Goal: Check status: Check status

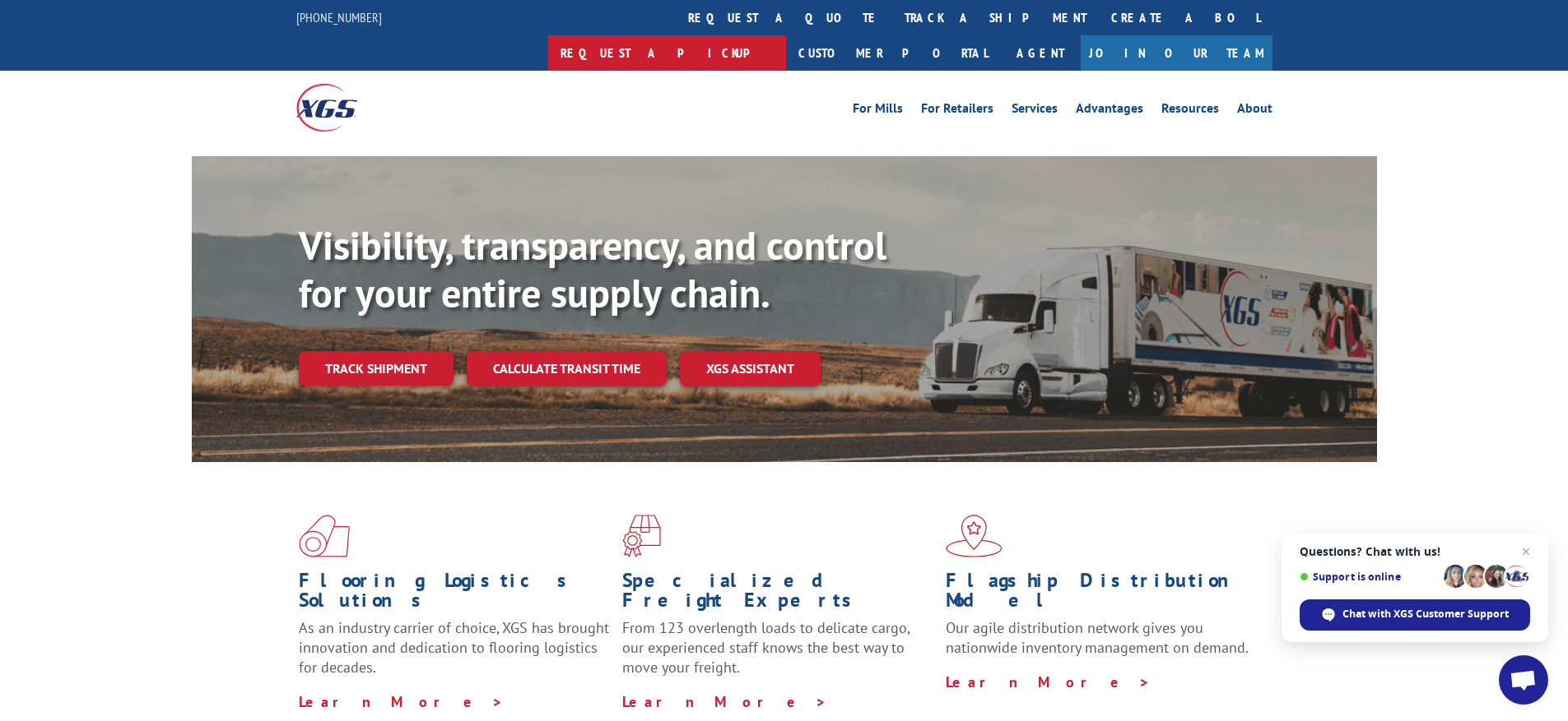
click at [786, 35] on link "Request a pickup" at bounding box center [666, 52] width 238 height 35
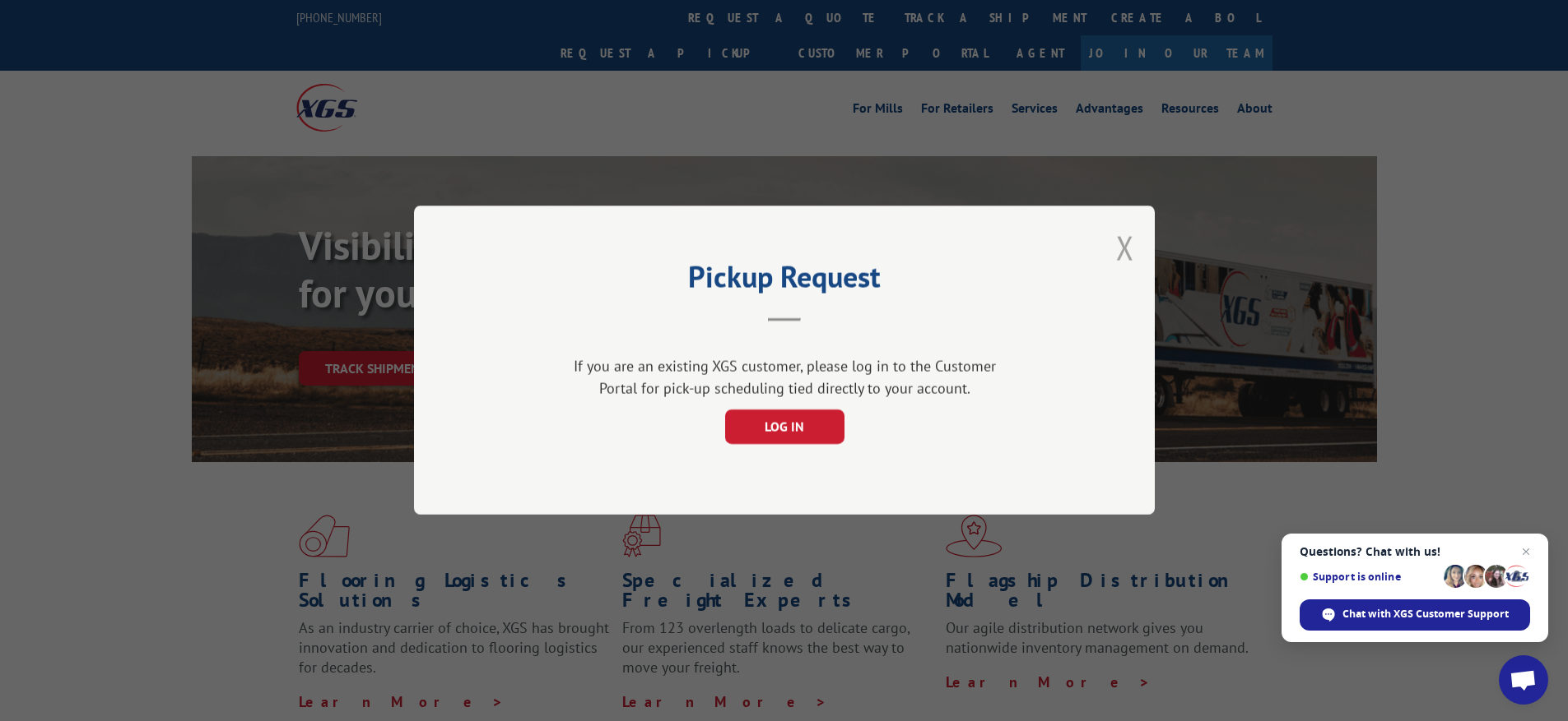
click at [1122, 250] on button "Close modal" at bounding box center [1125, 247] width 18 height 44
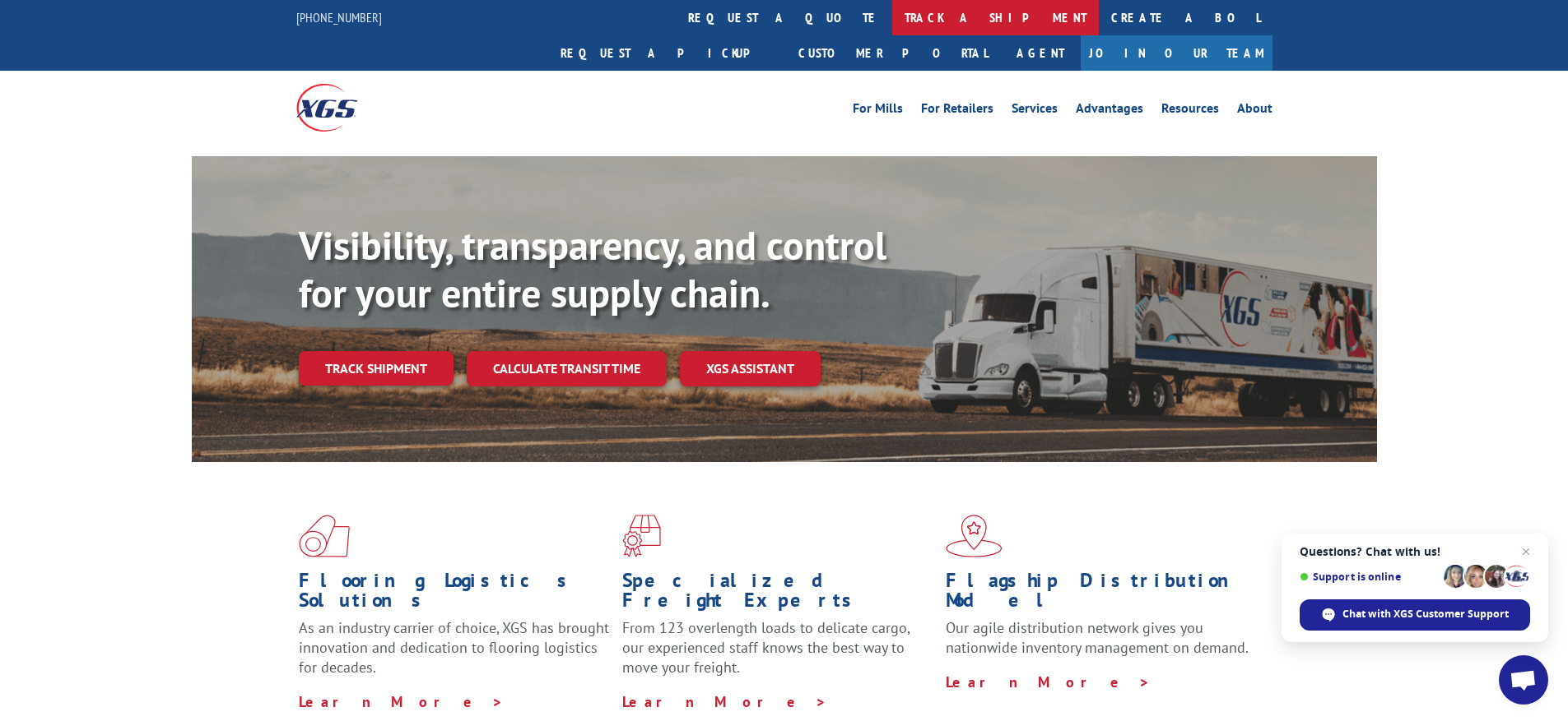
click at [892, 16] on link "track a shipment" at bounding box center [995, 17] width 207 height 35
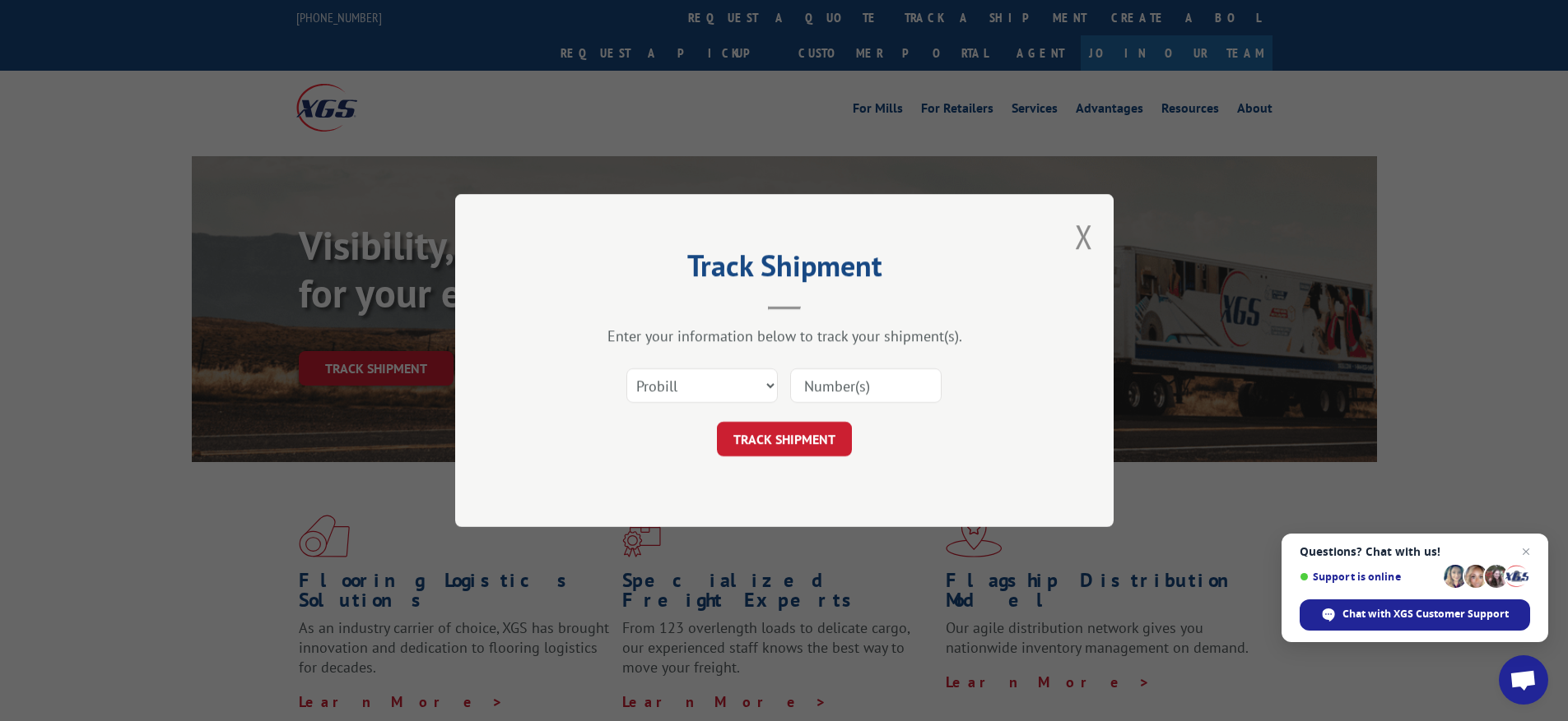
click at [845, 392] on input at bounding box center [866, 386] width 151 height 35
paste input "17603098"
type input "17603098"
click at [820, 427] on button "TRACK SHIPMENT" at bounding box center [784, 439] width 135 height 35
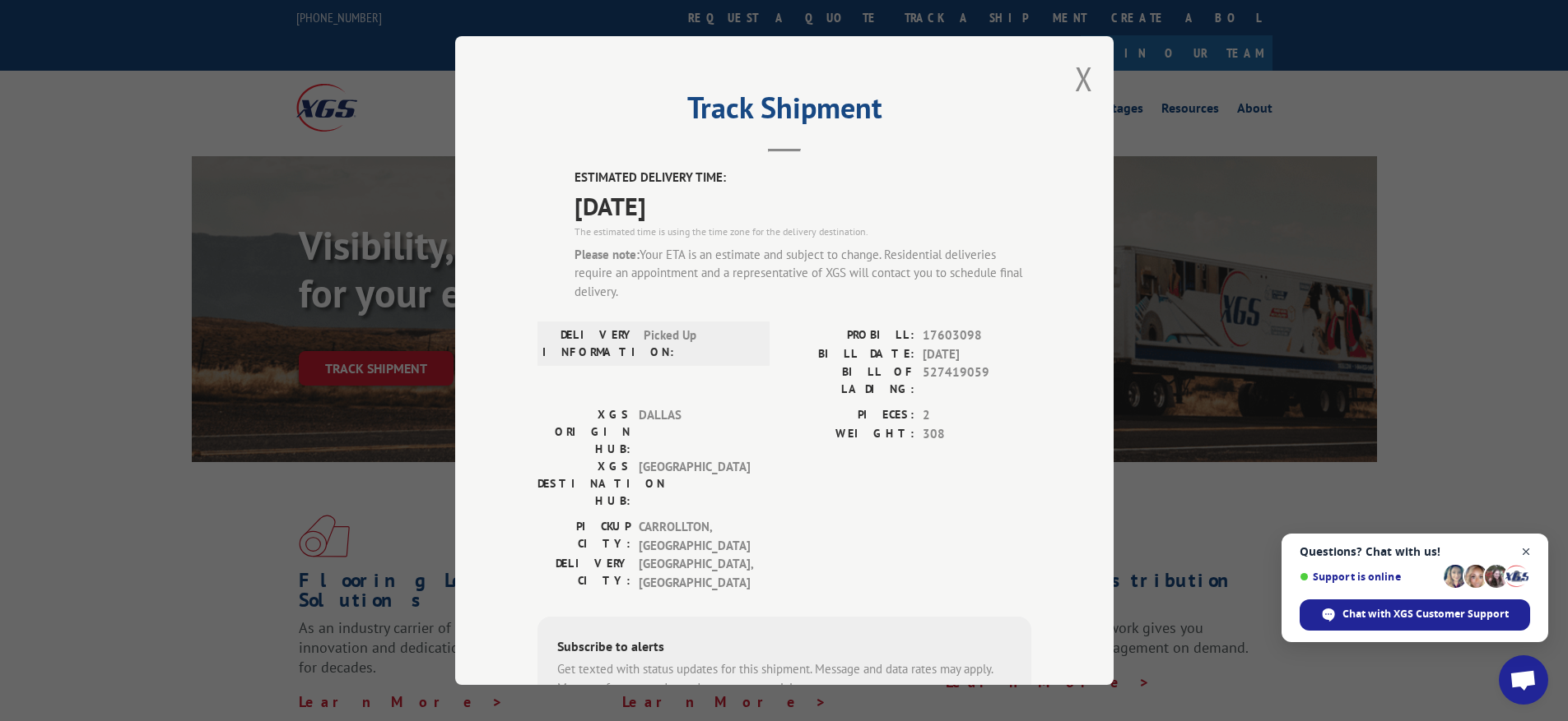
click at [1528, 552] on span "Close chat" at bounding box center [1526, 551] width 20 height 20
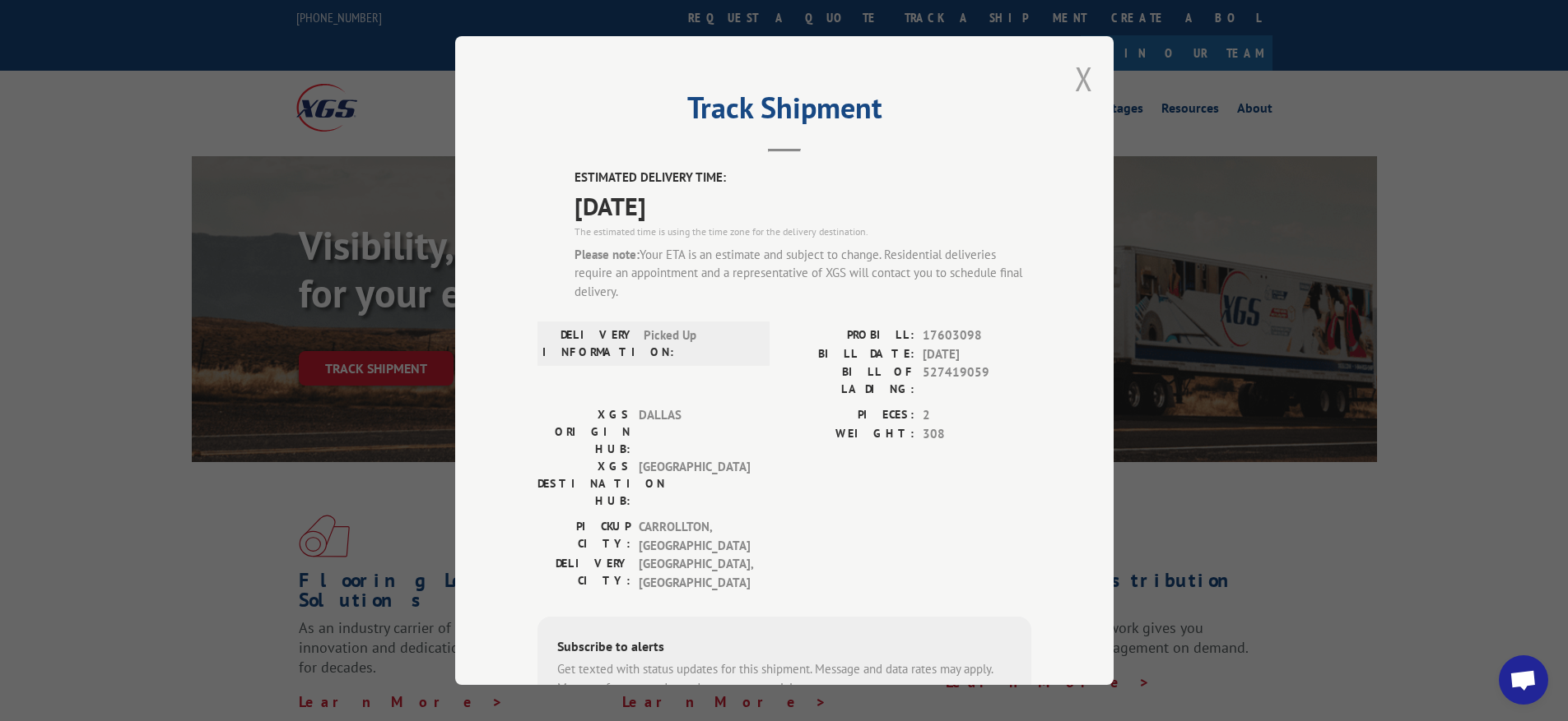
click at [1075, 83] on button "Close modal" at bounding box center [1084, 78] width 18 height 44
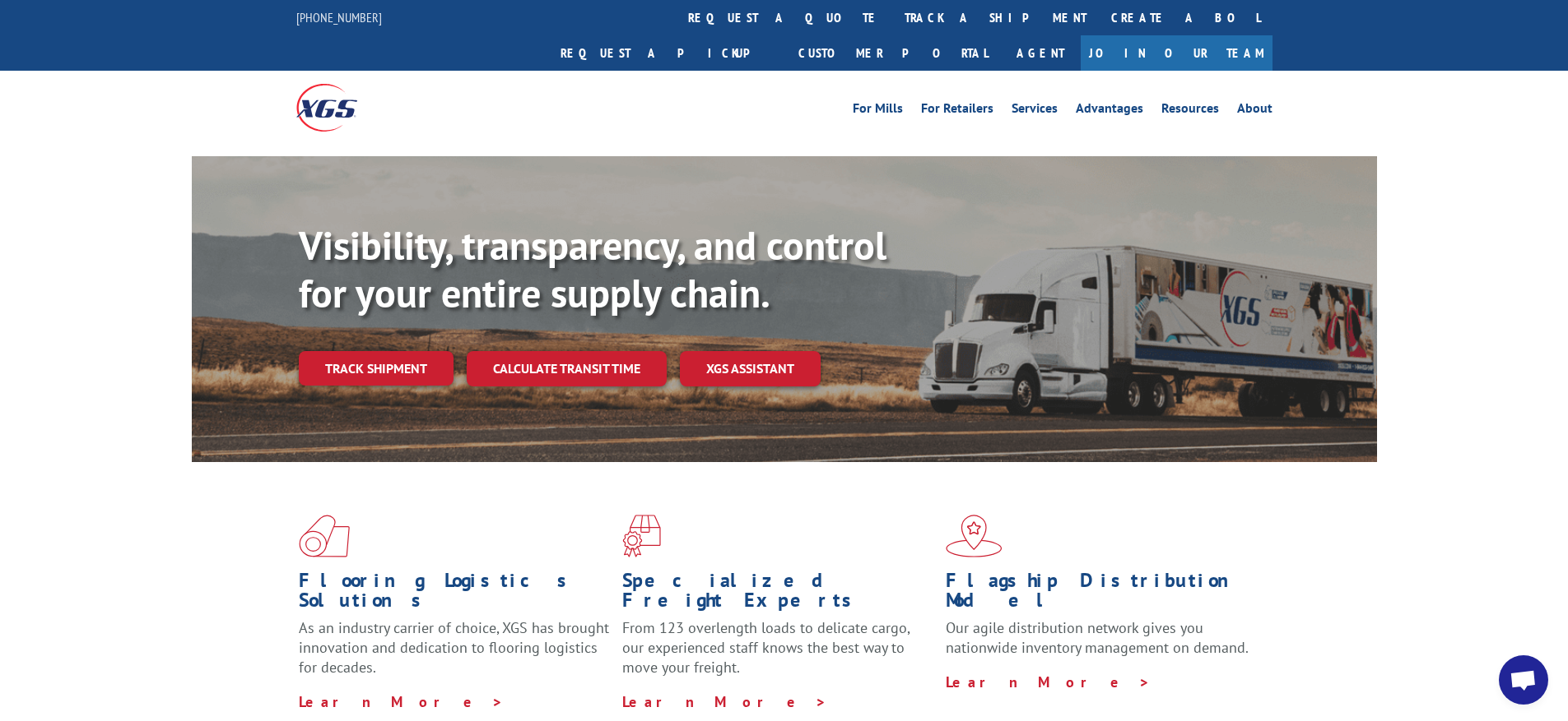
click at [1520, 698] on span "Open chat" at bounding box center [1523, 680] width 49 height 49
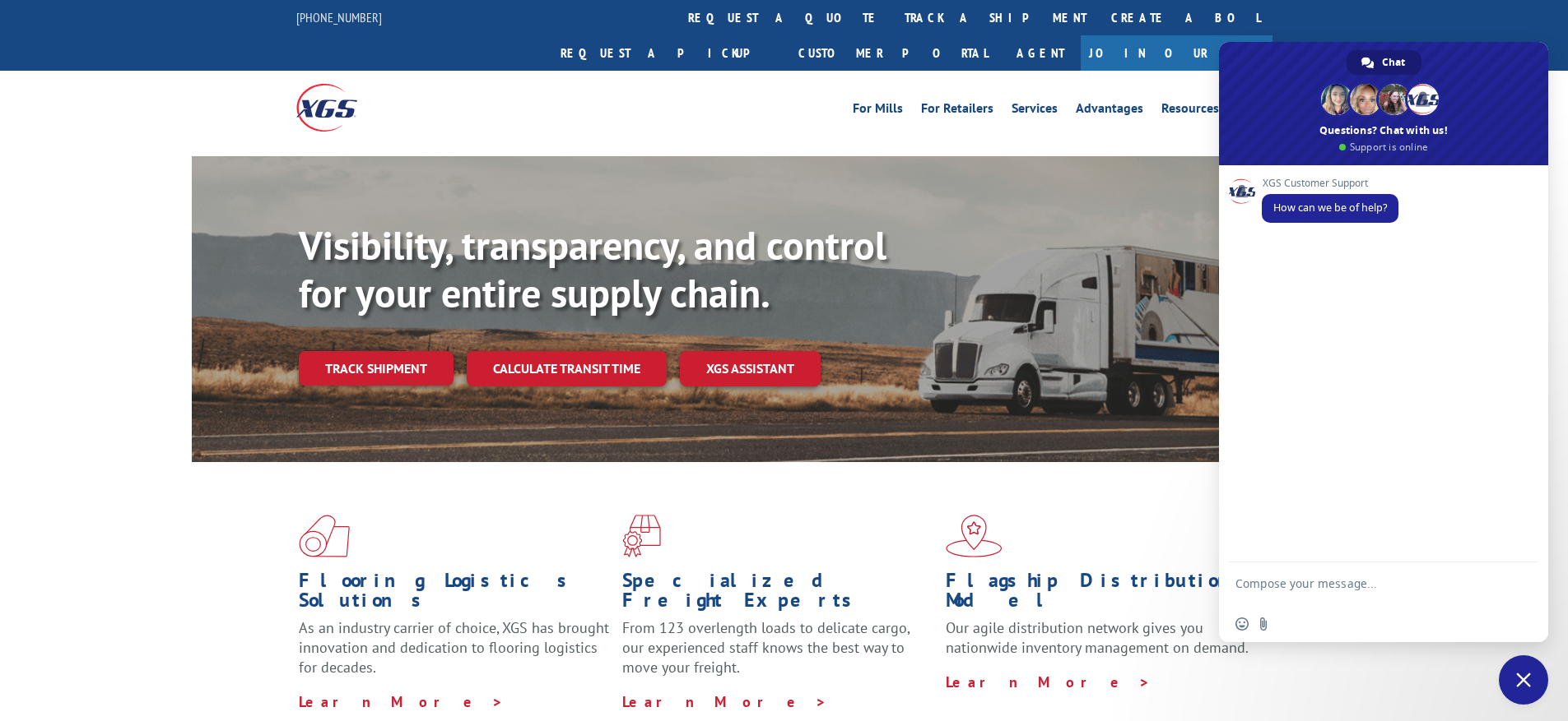
click at [1304, 593] on textarea "Compose your message..." at bounding box center [1365, 591] width 260 height 30
click at [1309, 587] on textarea "Compose your message..." at bounding box center [1365, 591] width 260 height 30
paste textarea "17603098"
type textarea "Can I get a little more detailed tracking on Probill# 17603098"
click at [1508, 585] on span "Send" at bounding box center [1520, 583] width 27 height 27
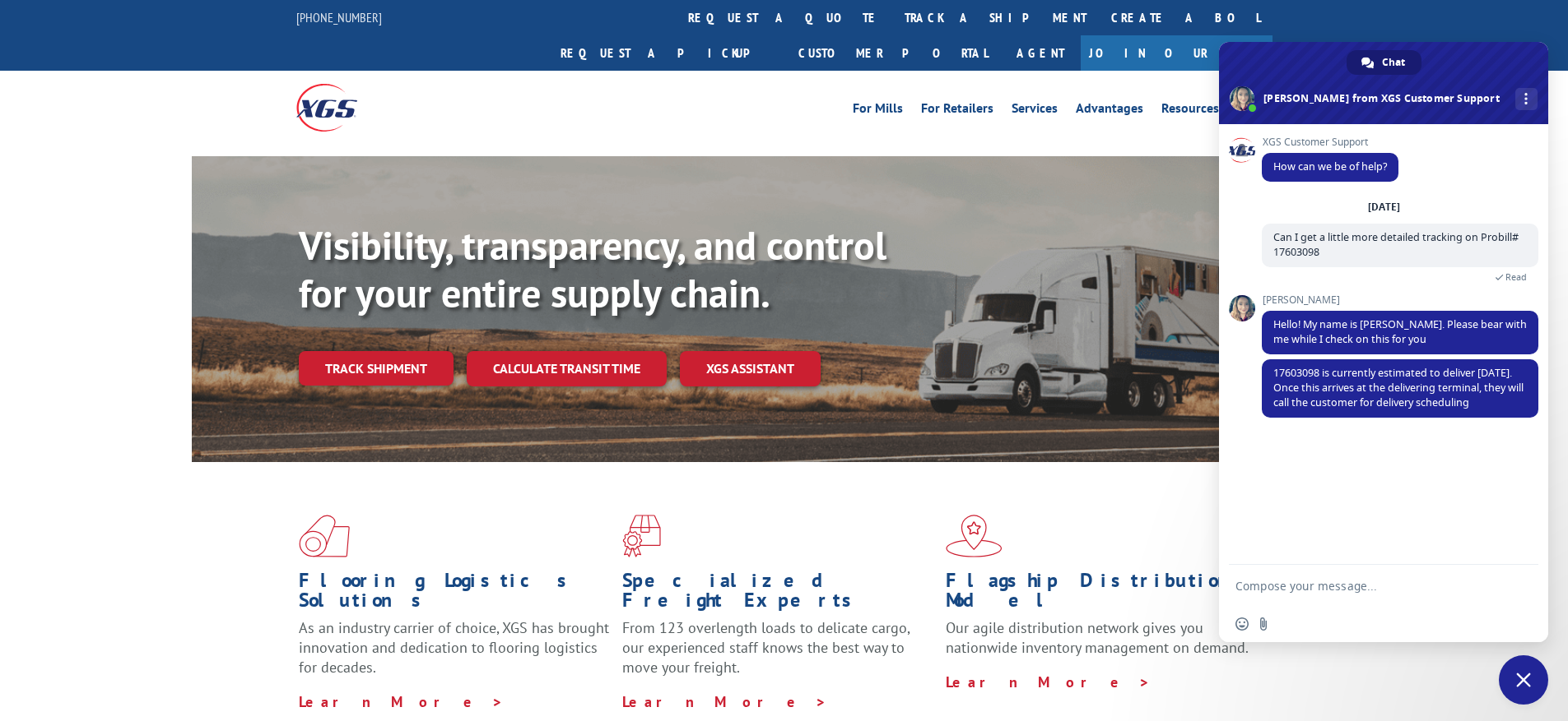
click at [1311, 592] on textarea "Compose your message..." at bounding box center [1365, 586] width 260 height 15
type textarea "T"
type textarea "Thank you!"
click at [1525, 585] on span "Send" at bounding box center [1520, 586] width 27 height 27
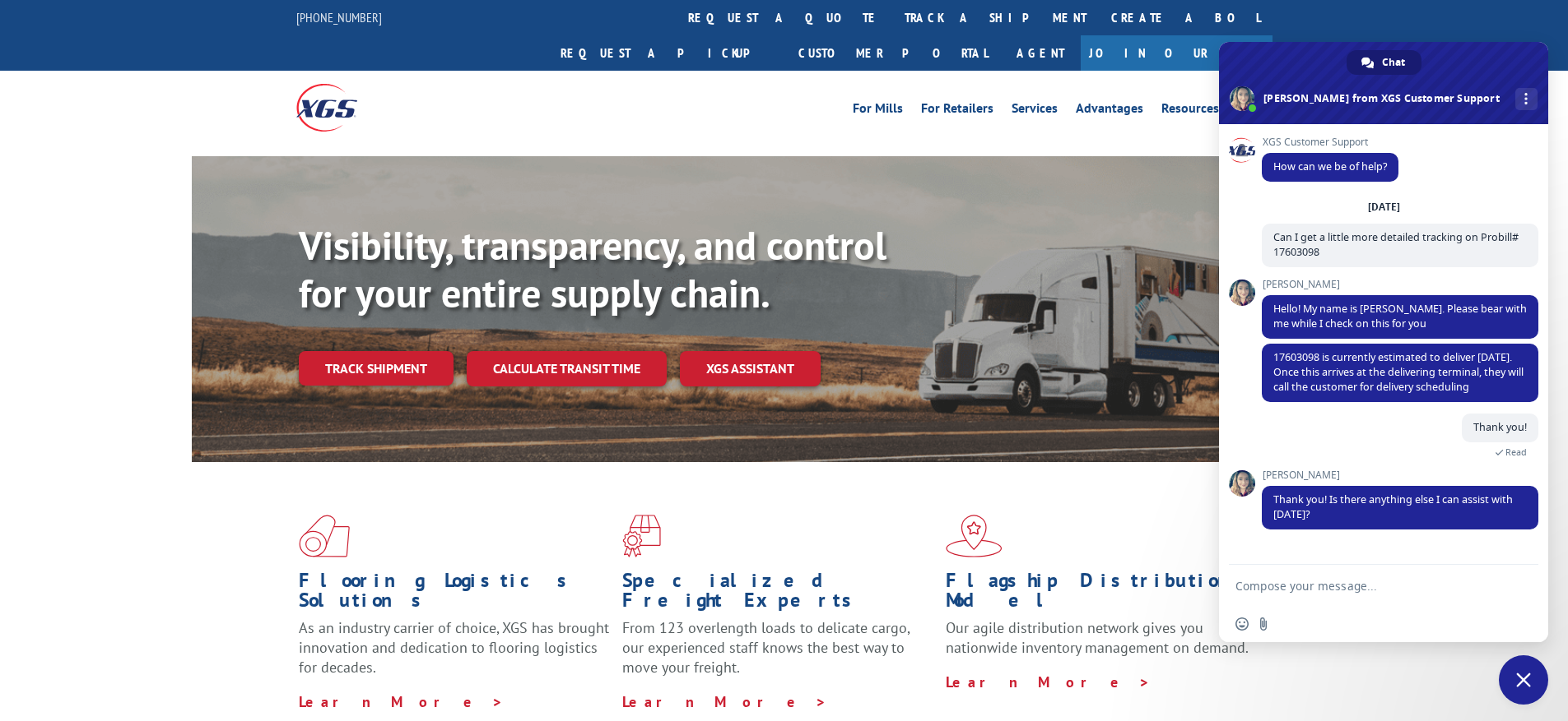
scroll to position [30, 0]
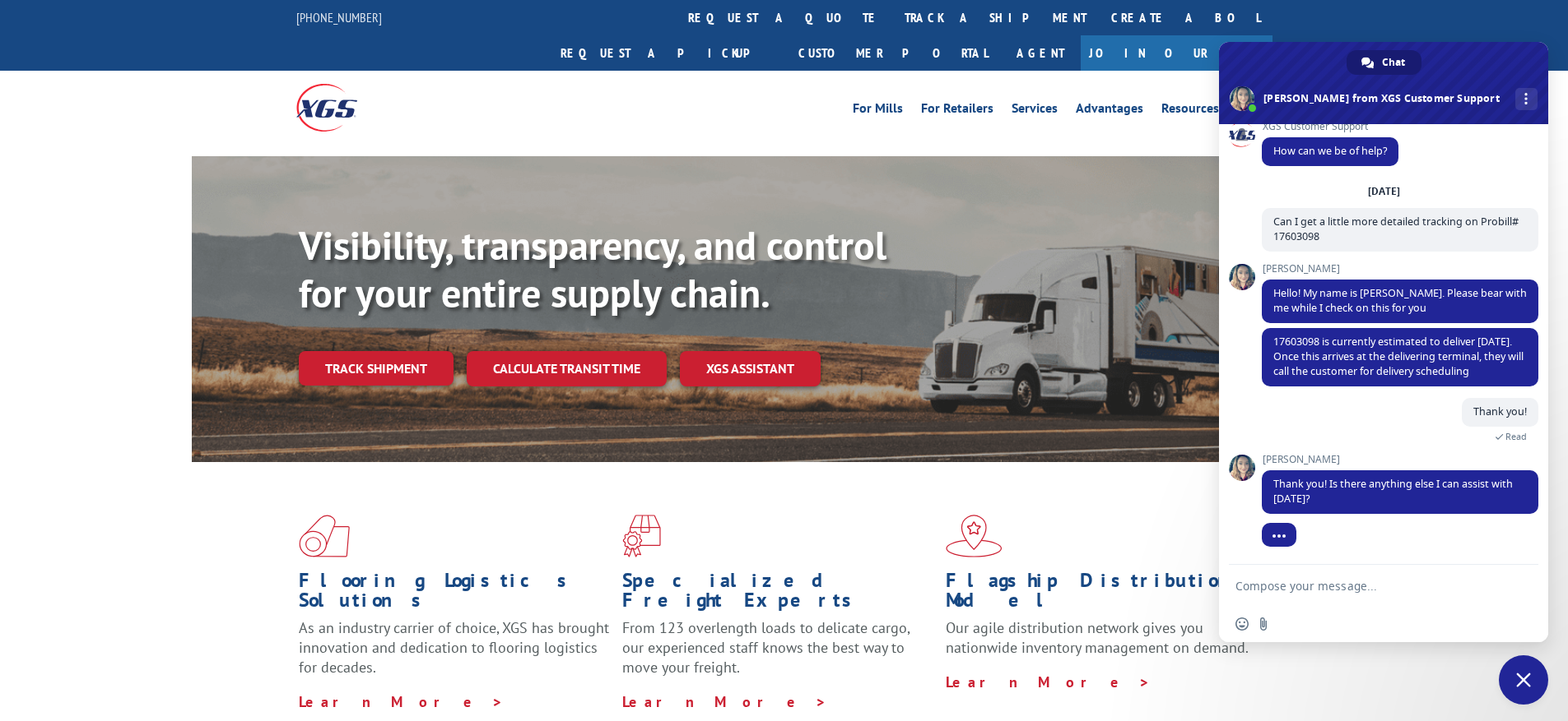
click at [1359, 591] on textarea "Compose your message..." at bounding box center [1365, 586] width 260 height 15
type textarea "All good, thanks."
click at [123, 156] on div "Visibility, transparency, and control for your entire supply chain. Track shipm…" at bounding box center [784, 325] width 1568 height 338
click at [1356, 585] on textarea "All good, thanks." at bounding box center [1365, 586] width 260 height 15
click at [1520, 578] on span "Send" at bounding box center [1520, 586] width 27 height 27
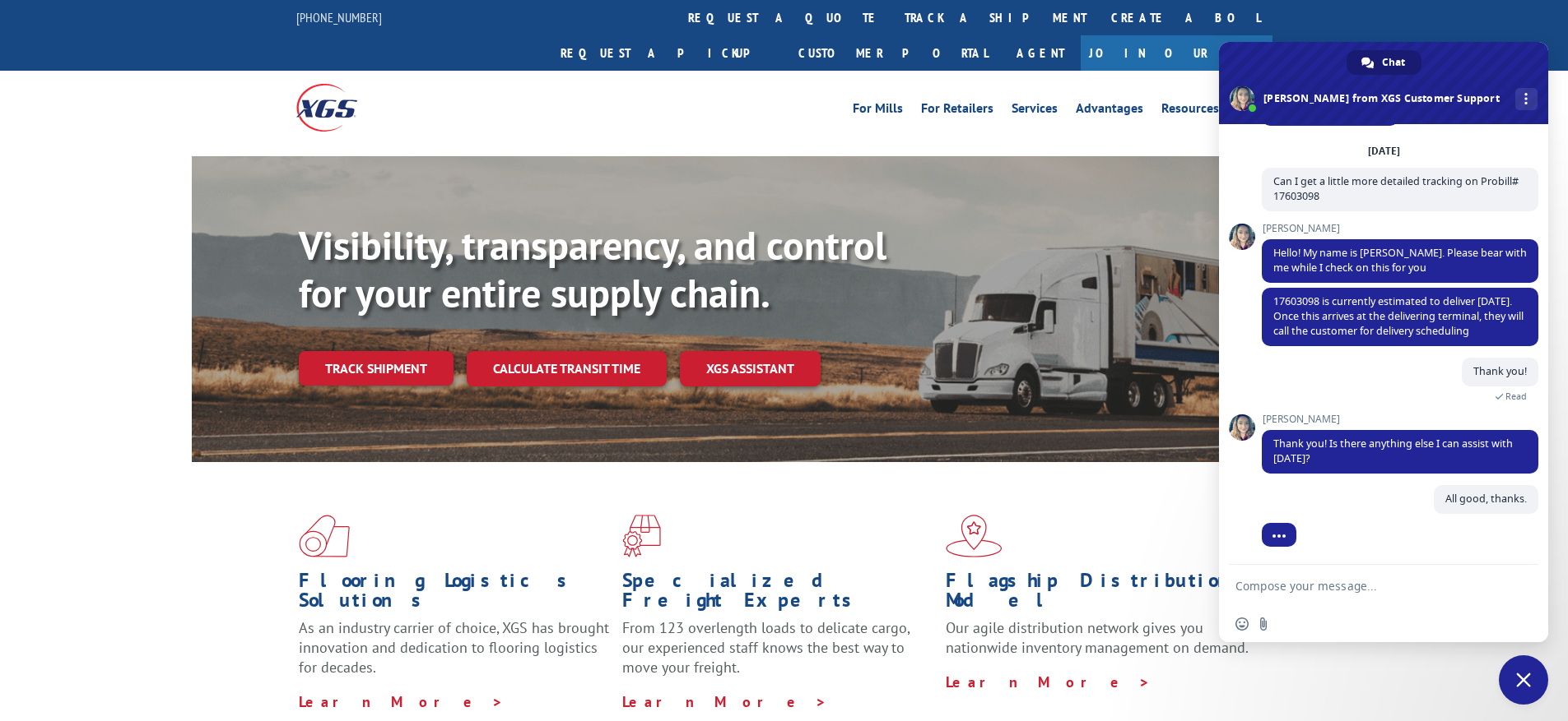
click at [1106, 654] on div "Flagship Distribution Model Our agile distribution network gives you nationwide…" at bounding box center [1107, 612] width 324 height 197
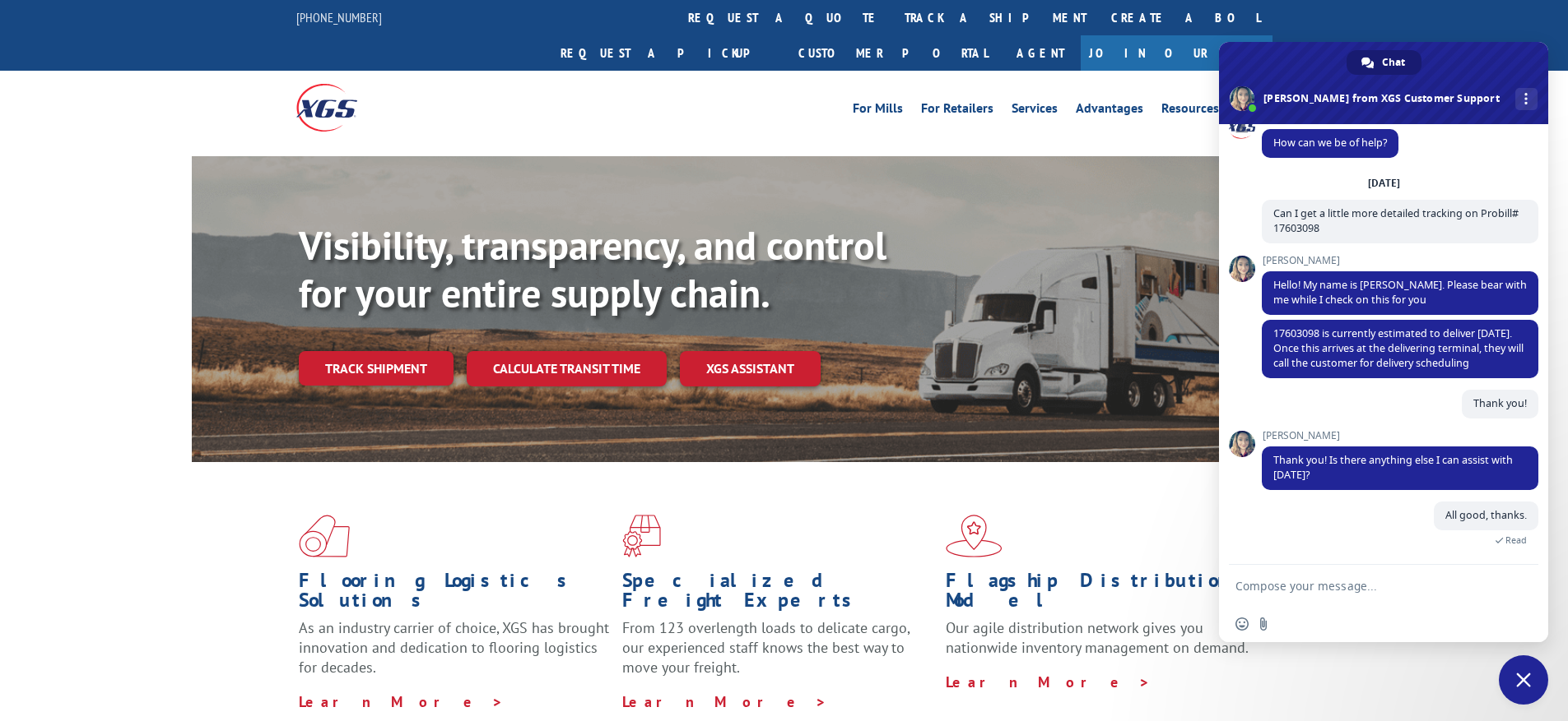
click at [1536, 688] on span "Close chat" at bounding box center [1523, 680] width 49 height 49
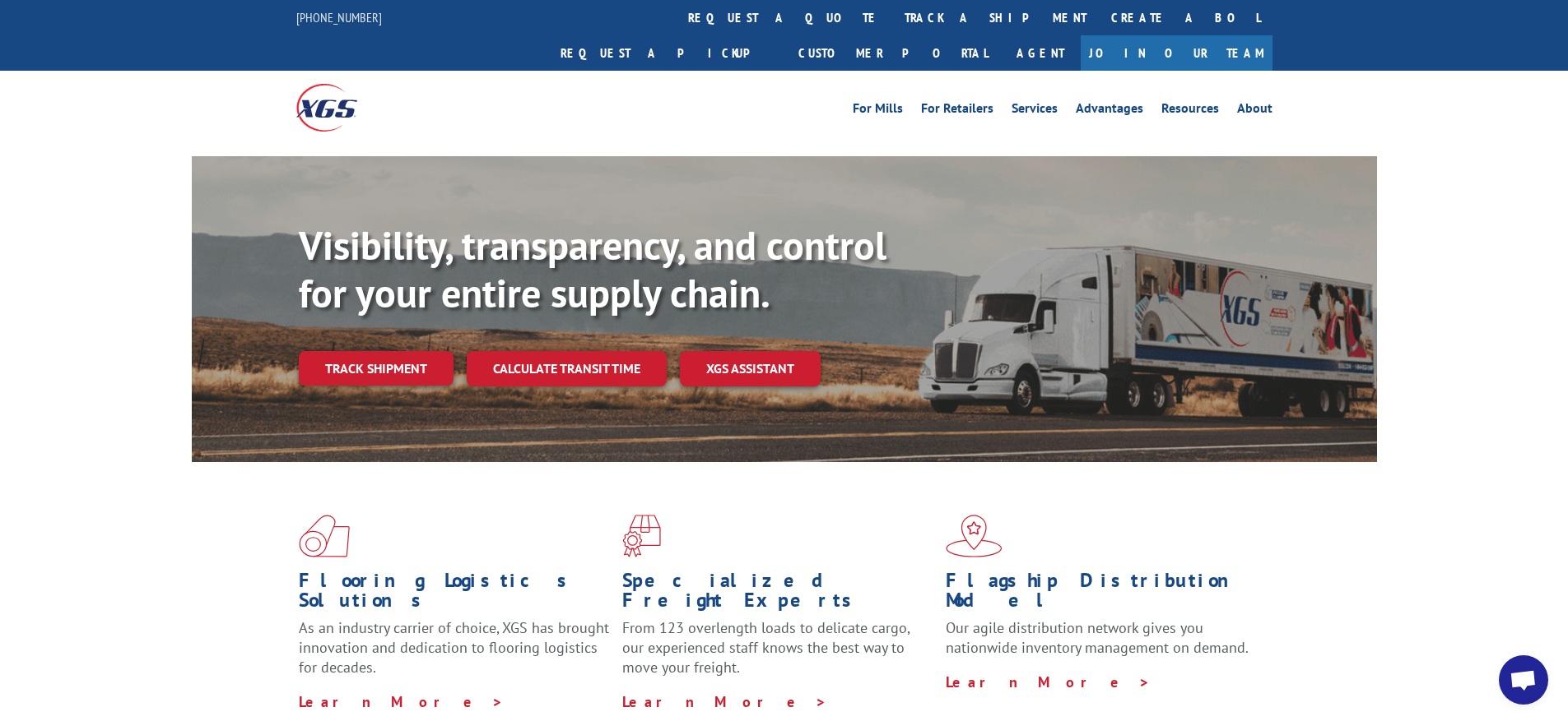
scroll to position [155, 0]
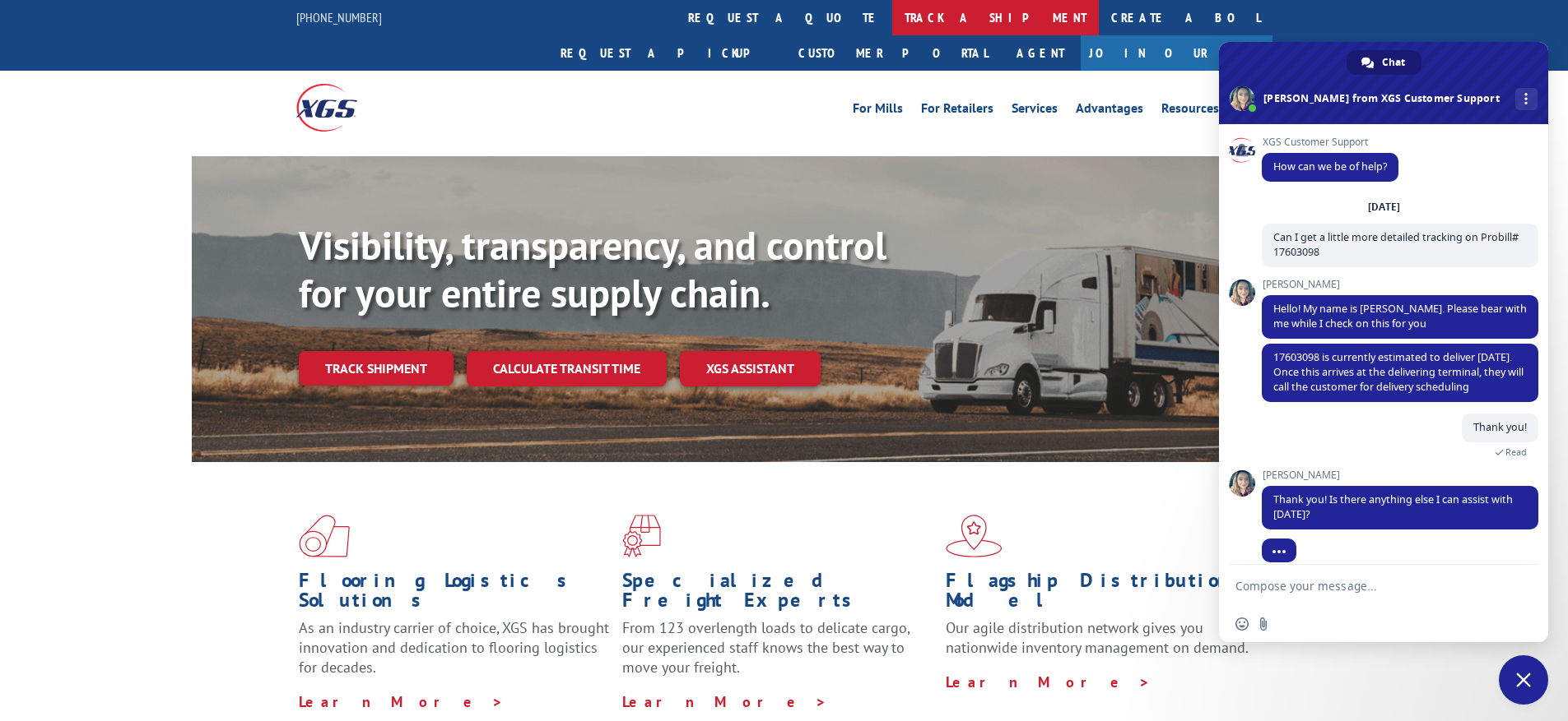
scroll to position [30, 0]
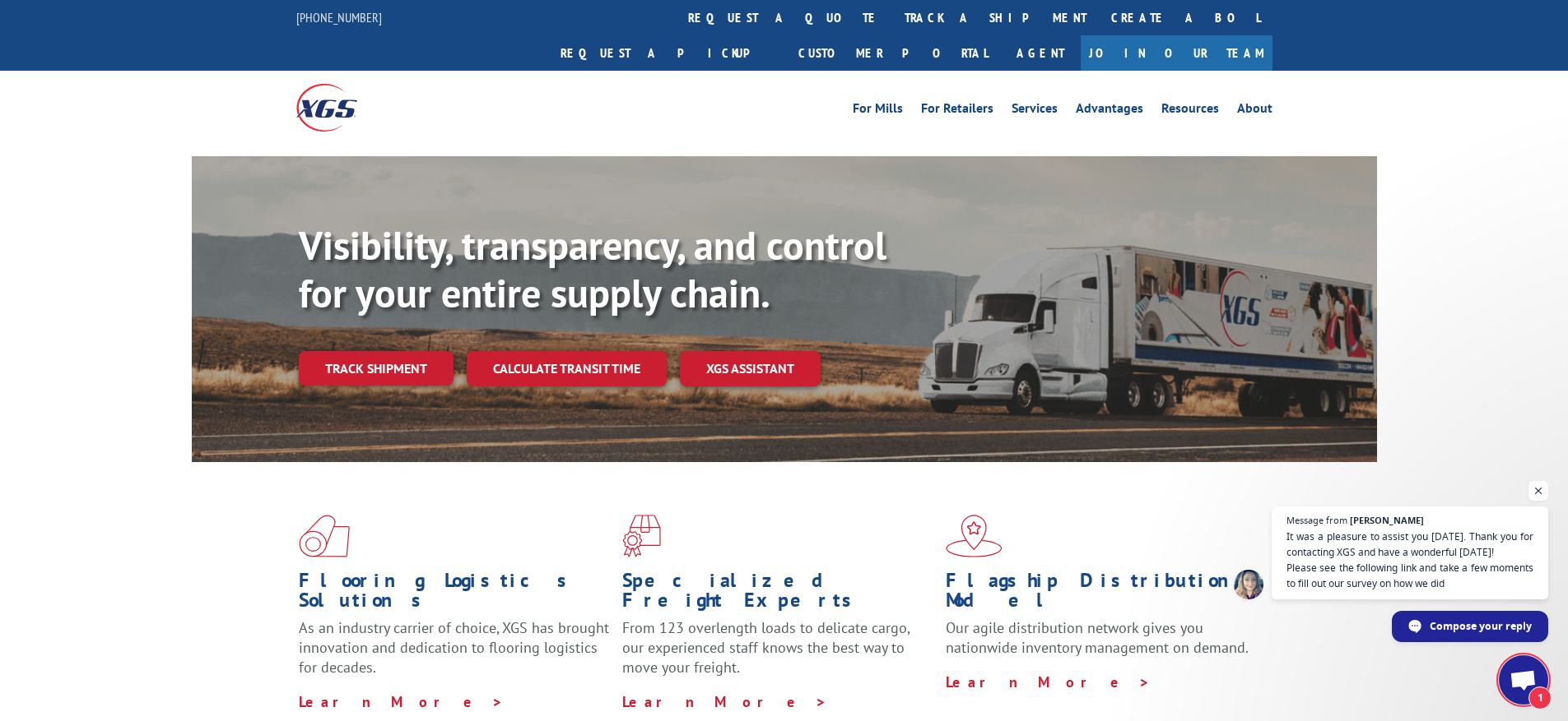
scroll to position [155, 0]
click at [1512, 680] on span "Open chat" at bounding box center [1523, 682] width 27 height 23
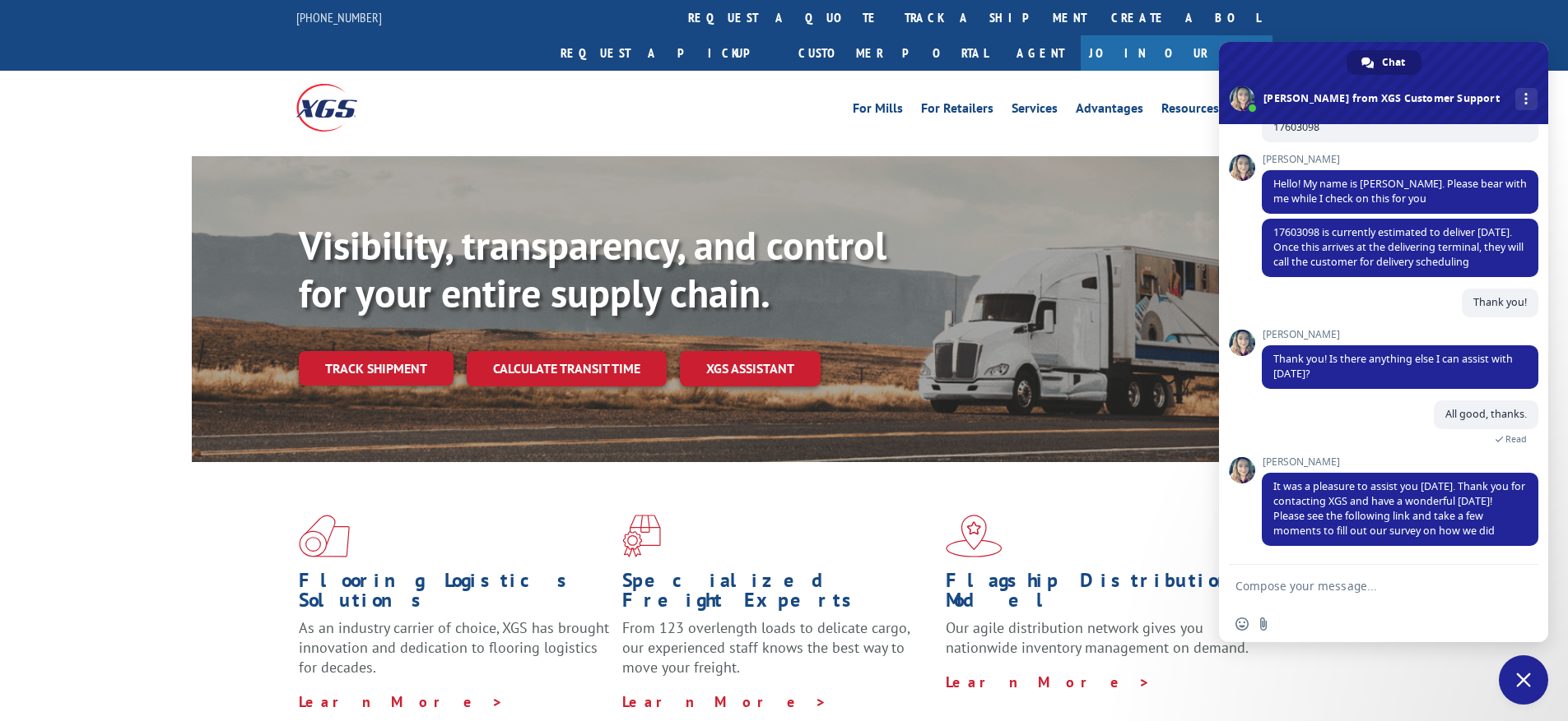
click at [1513, 680] on span "Close chat" at bounding box center [1523, 680] width 49 height 49
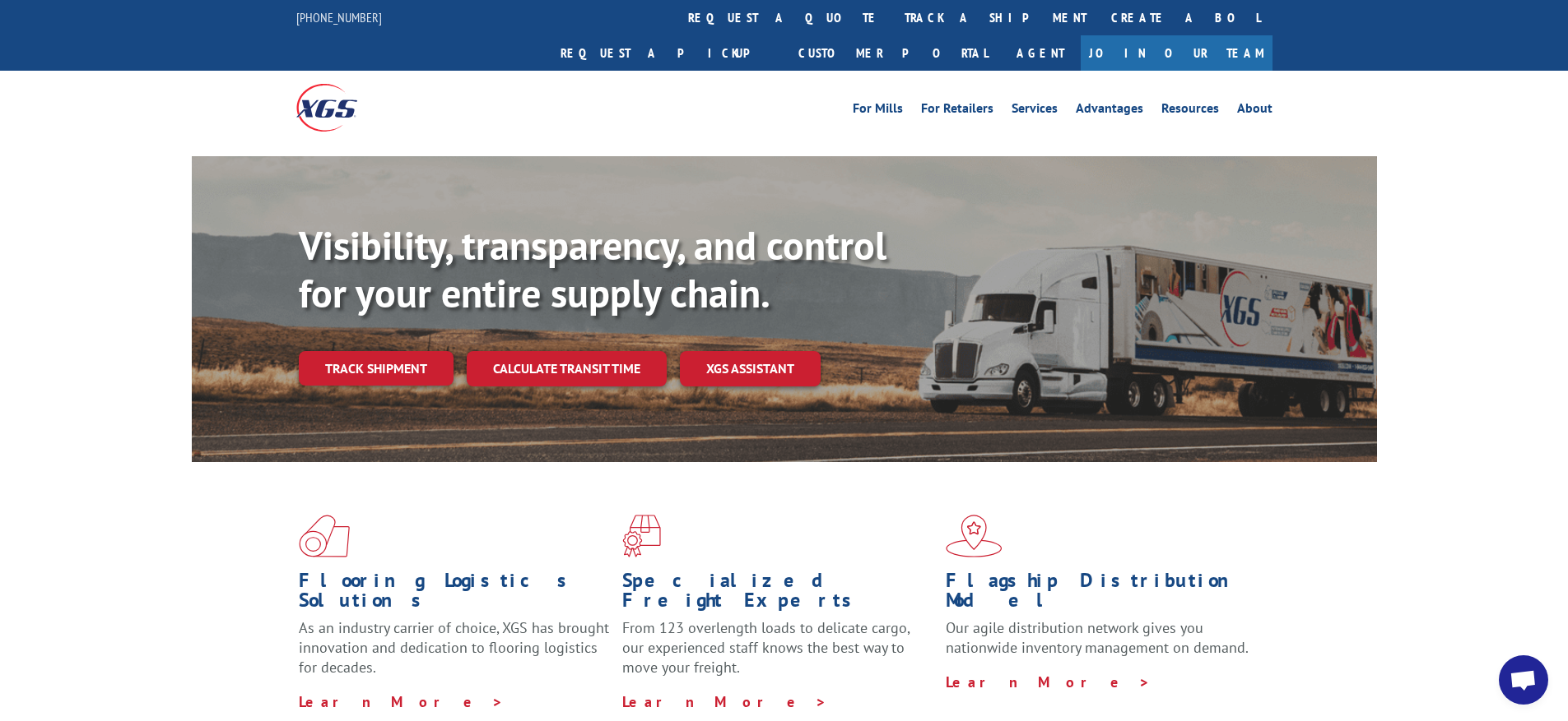
click at [1501, 669] on span "Open chat" at bounding box center [1523, 680] width 49 height 49
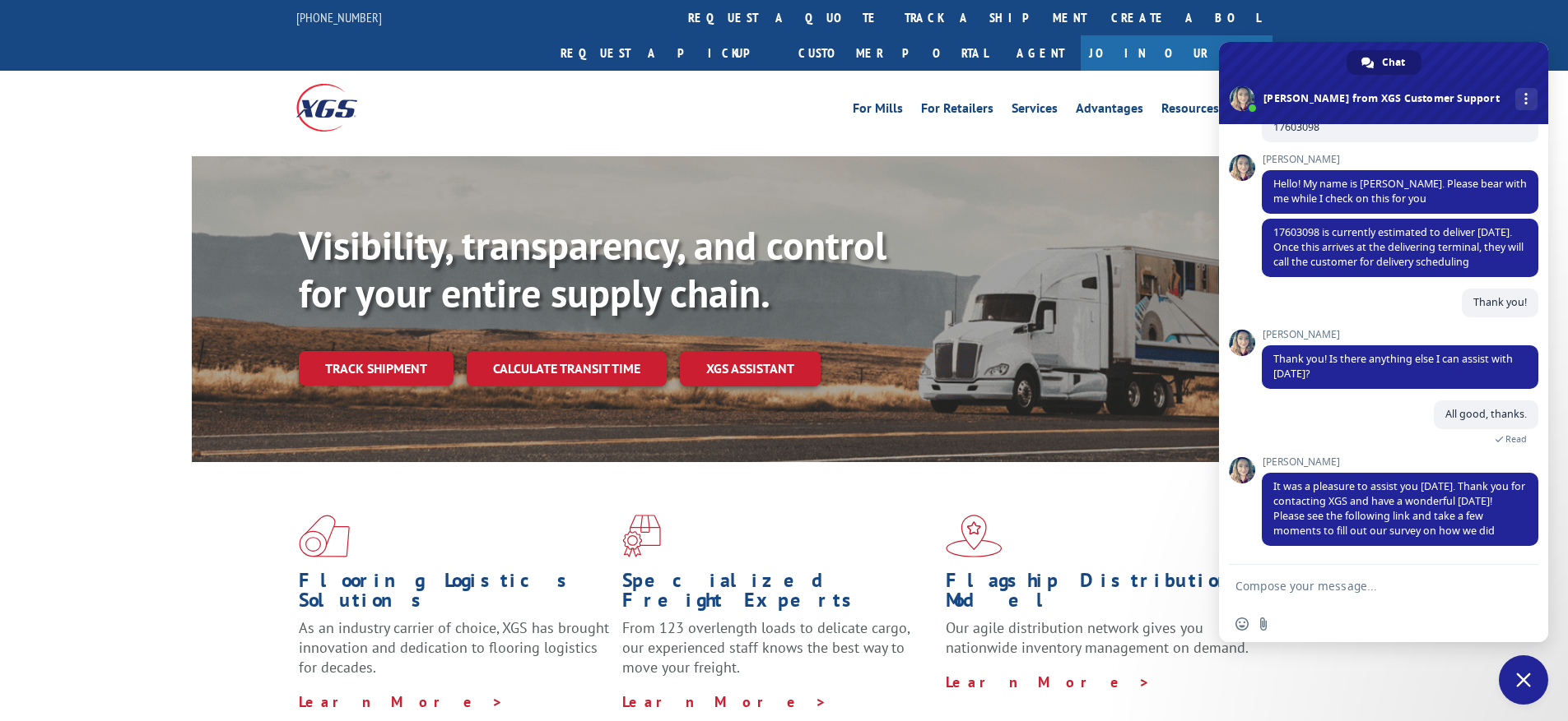
click at [1520, 683] on span "Close chat" at bounding box center [1523, 679] width 15 height 15
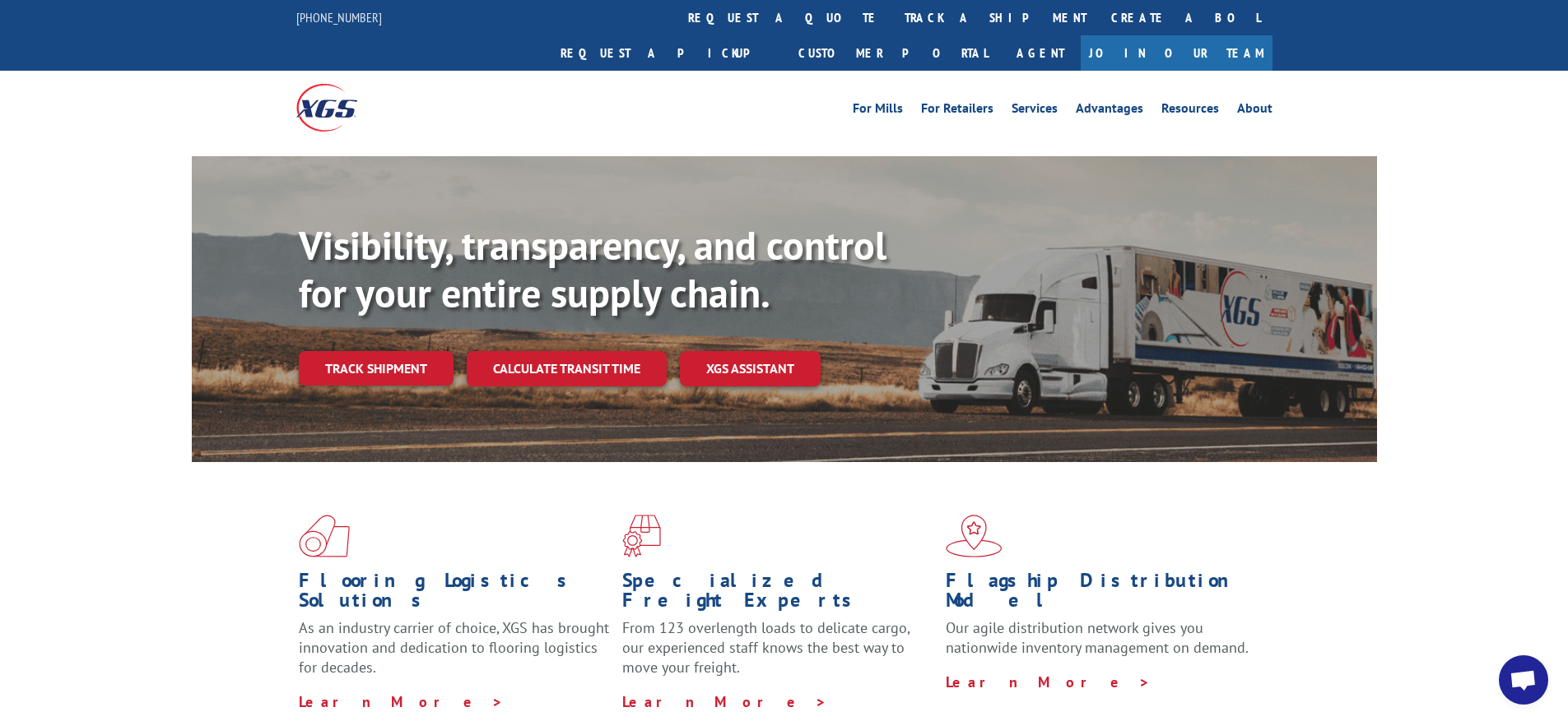
scroll to position [155, 0]
click at [892, 16] on link "track a shipment" at bounding box center [995, 17] width 207 height 35
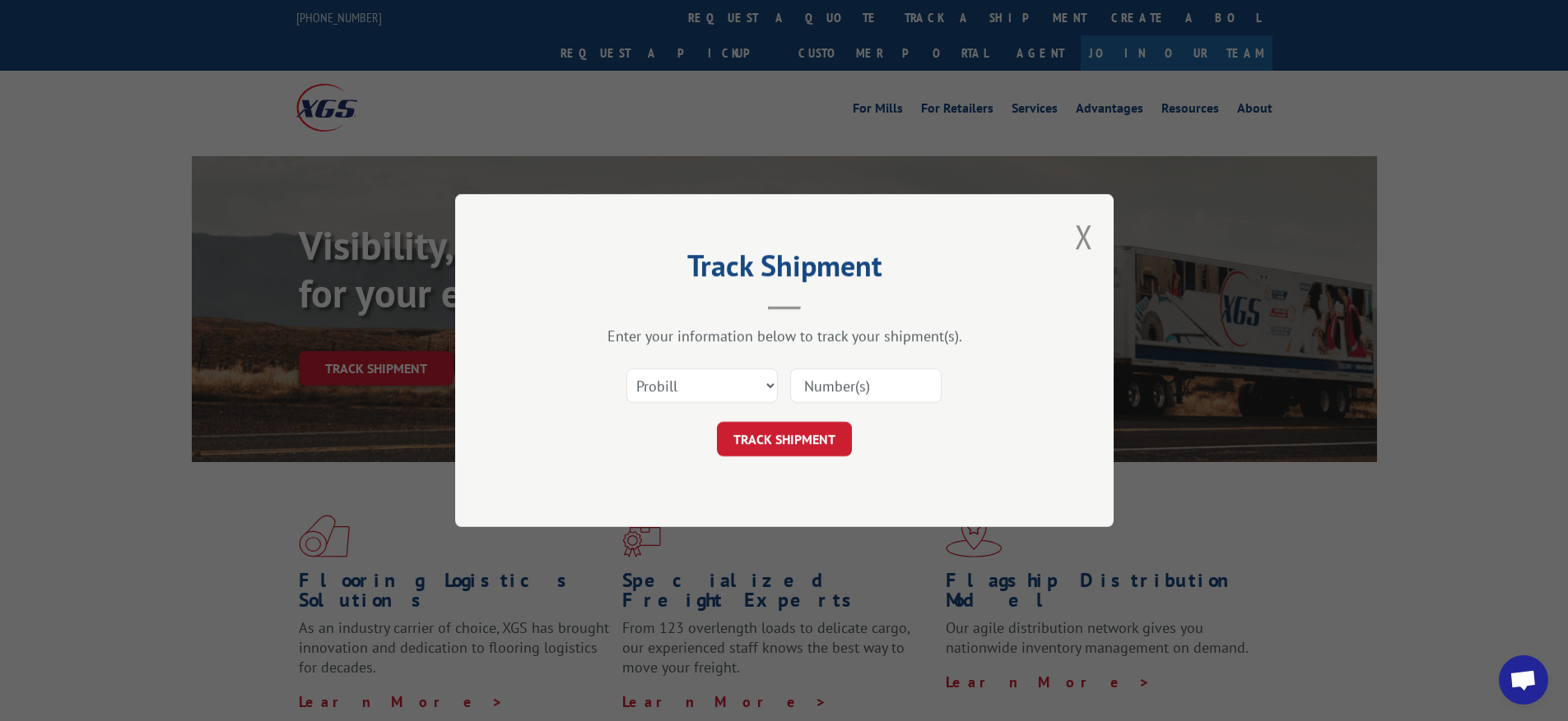
click at [848, 395] on input at bounding box center [866, 386] width 151 height 35
paste input "17603098"
type input "17603098"
click at [804, 432] on button "TRACK SHIPMENT" at bounding box center [784, 439] width 135 height 35
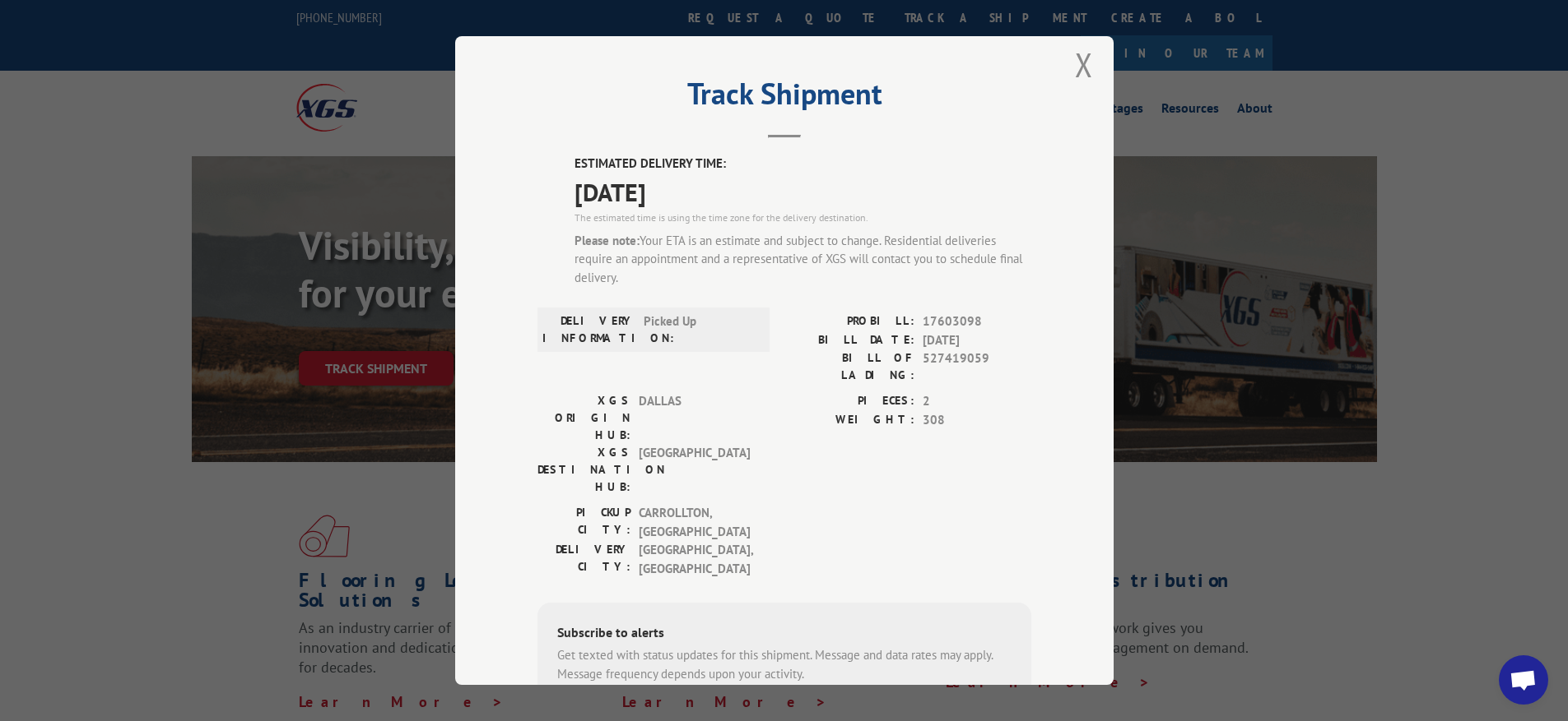
scroll to position [0, 0]
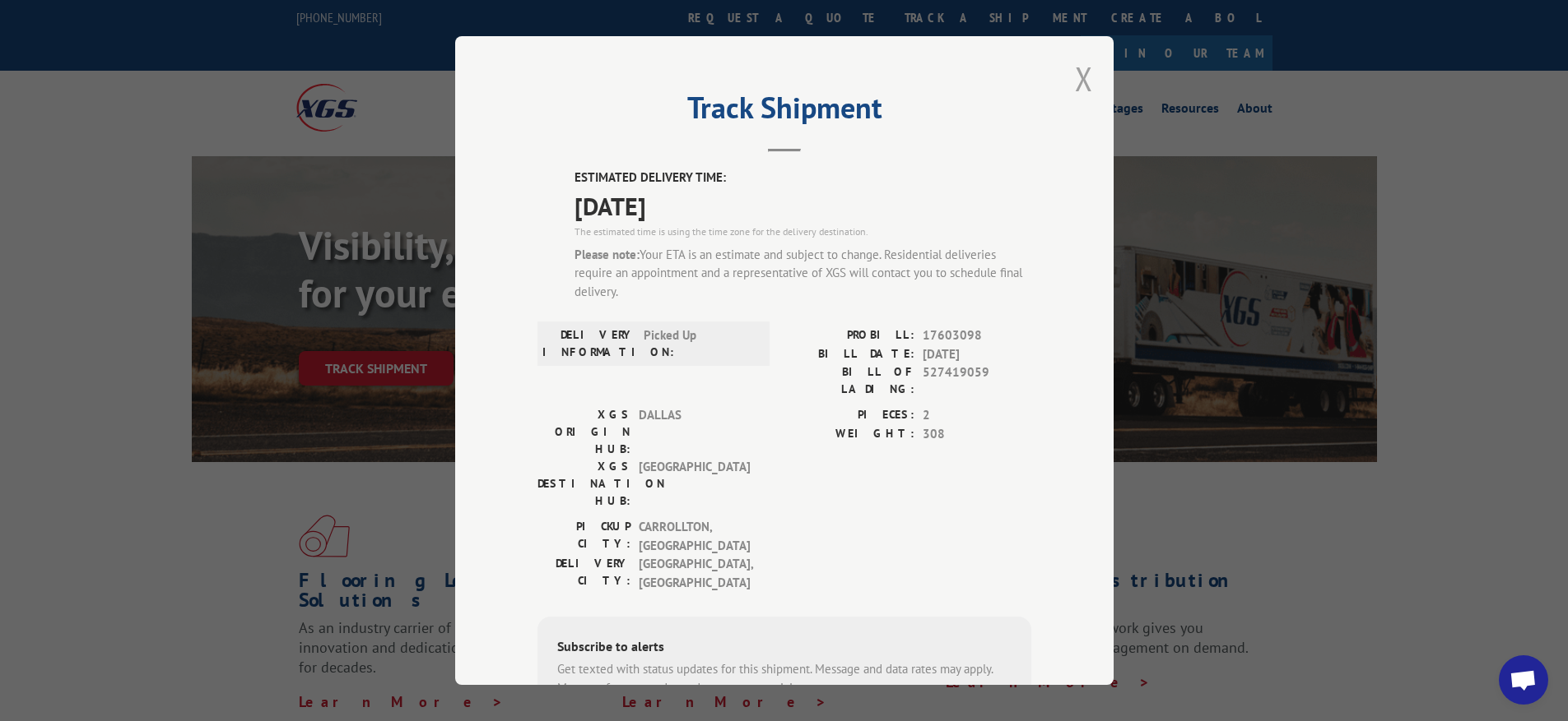
click at [1075, 79] on button "Close modal" at bounding box center [1084, 78] width 18 height 44
